Goal: Task Accomplishment & Management: Complete application form

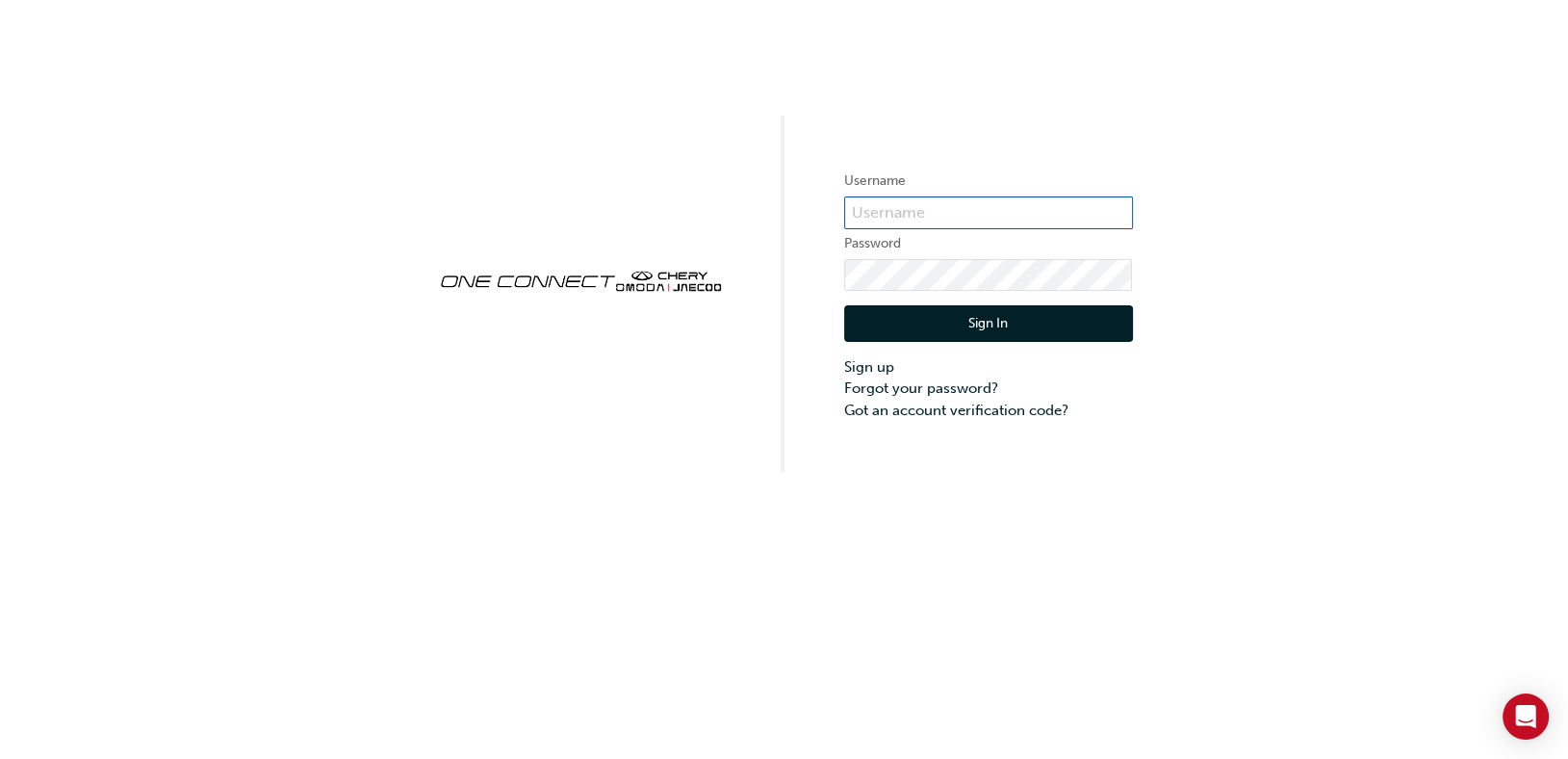
type input "ONE00141"
click at [955, 214] on input "ONE00141" at bounding box center [988, 212] width 289 height 33
click at [641, 199] on div "Username ONE00141 Password Sign In Sign up Forgot your password? Got an account…" at bounding box center [784, 236] width 1568 height 472
click at [932, 324] on button "Sign In" at bounding box center [988, 323] width 289 height 37
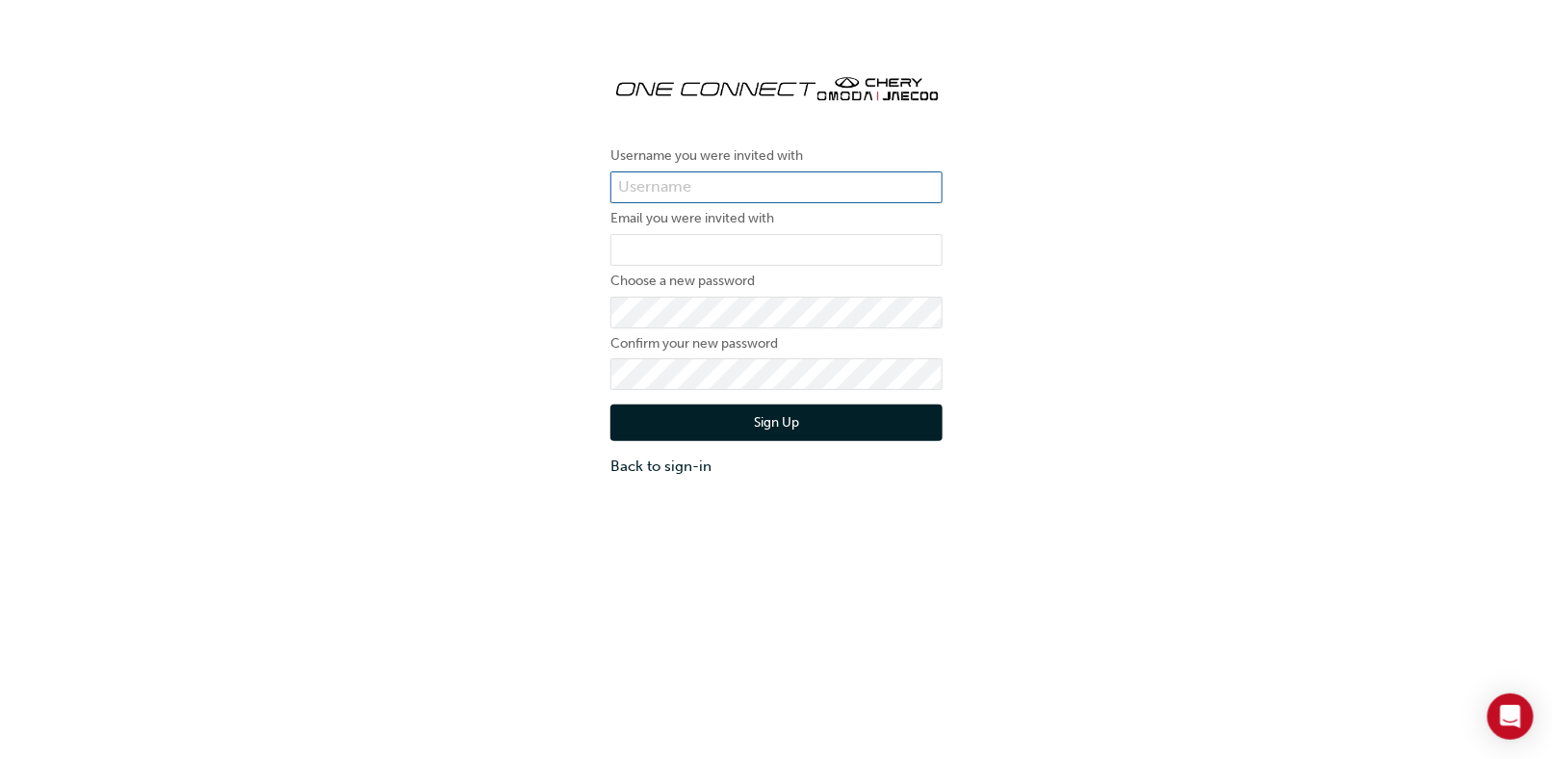
click at [793, 194] on input "text" at bounding box center [777, 187] width 332 height 33
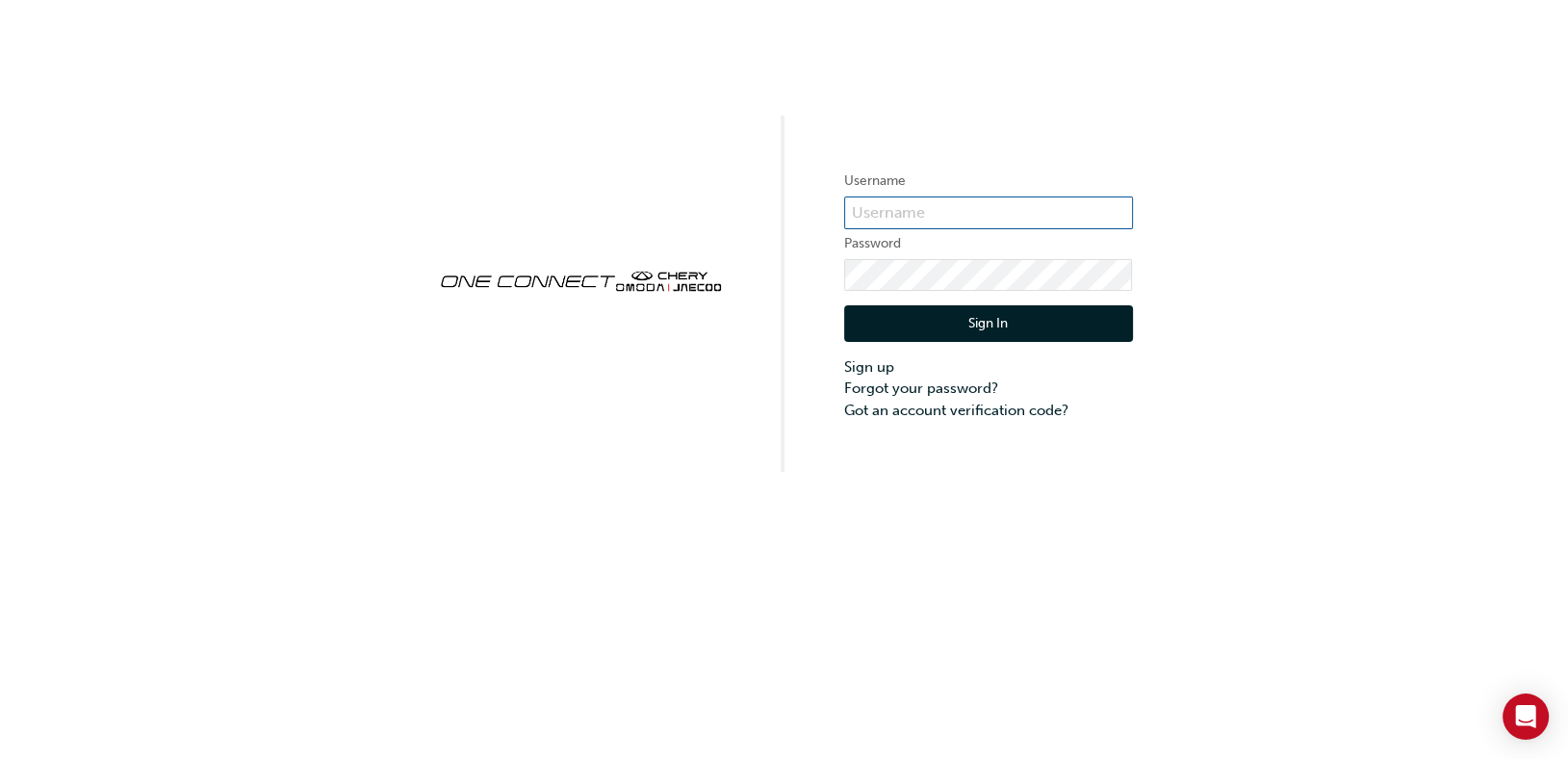
type input "ONE00141"
click at [977, 317] on button "Sign In" at bounding box center [988, 323] width 289 height 37
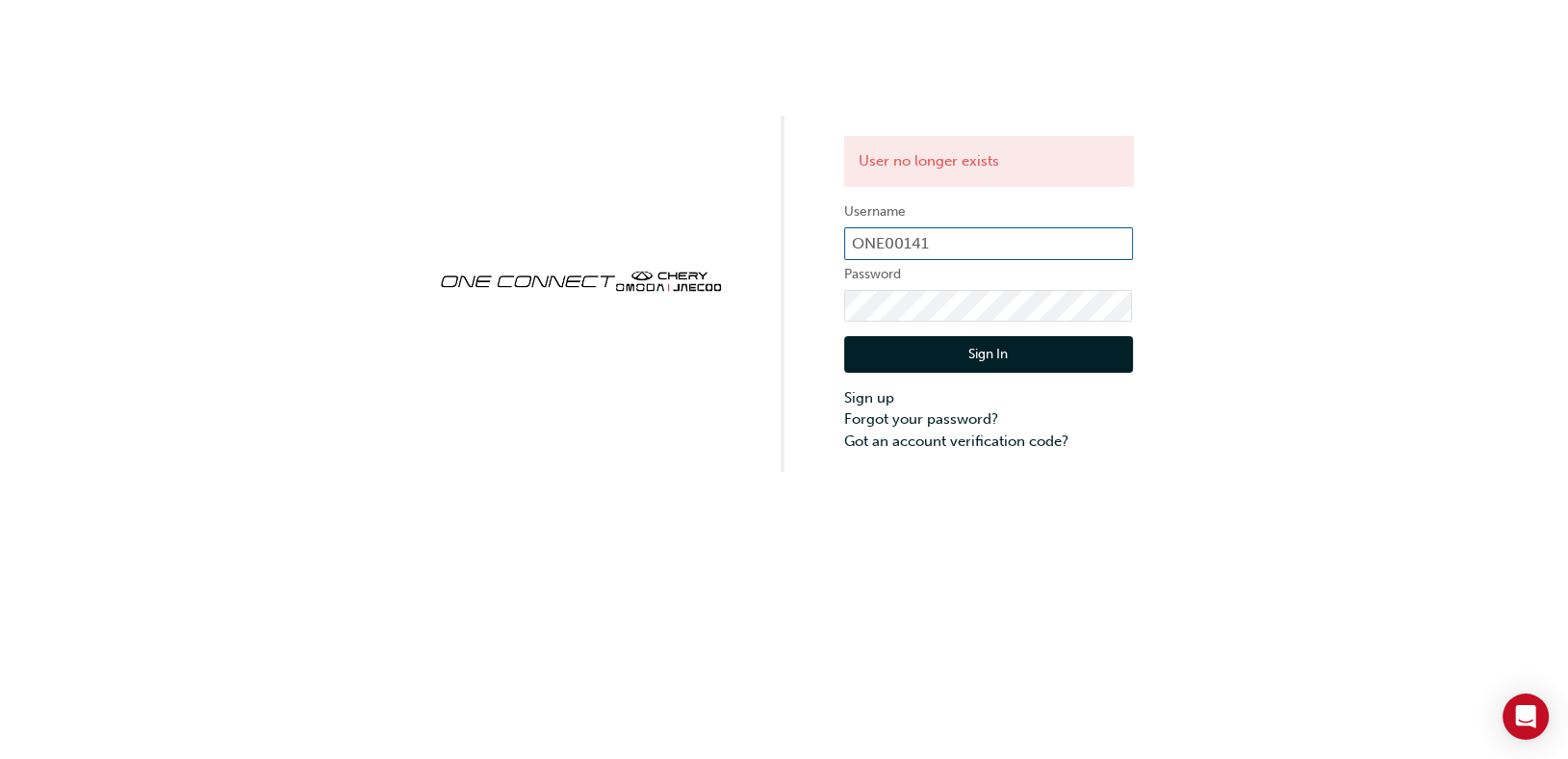
click at [948, 237] on input "ONE00141" at bounding box center [988, 243] width 289 height 33
type input "CHAU0792"
click at [967, 352] on button "Sign In" at bounding box center [988, 354] width 289 height 37
